Goal: Contribute content

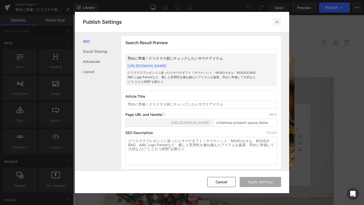
click at [276, 21] on icon at bounding box center [276, 21] width 5 height 5
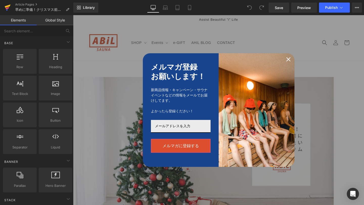
click at [10, 6] on icon at bounding box center [8, 7] width 6 height 13
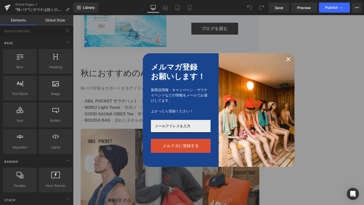
scroll to position [975, 0]
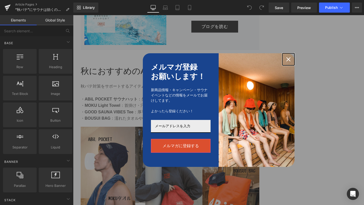
click at [286, 60] on icon "close icon" at bounding box center [288, 59] width 4 height 4
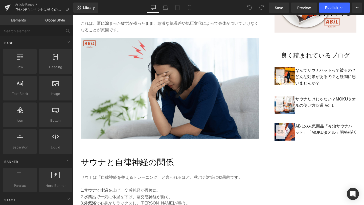
scroll to position [353, 0]
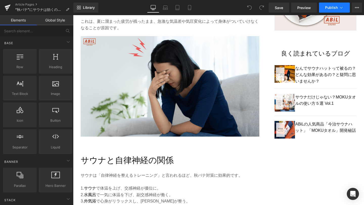
click at [329, 9] on span "Publish" at bounding box center [331, 8] width 13 height 4
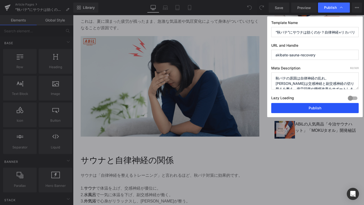
click at [313, 107] on button "Publish" at bounding box center [314, 108] width 87 height 10
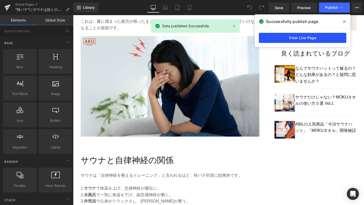
click at [322, 39] on link "View Live Page" at bounding box center [302, 38] width 87 height 10
